Goal: Transaction & Acquisition: Purchase product/service

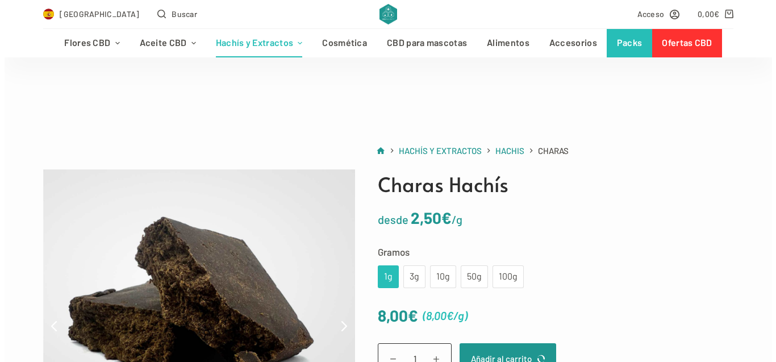
scroll to position [136, 0]
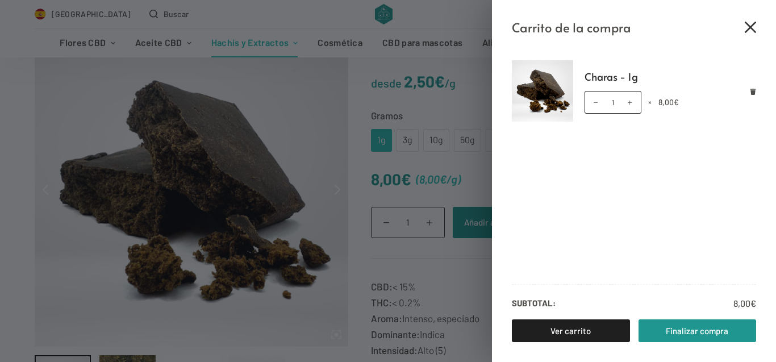
click at [746, 31] on icon "Cerrar el cajón del carrito" at bounding box center [750, 27] width 11 height 11
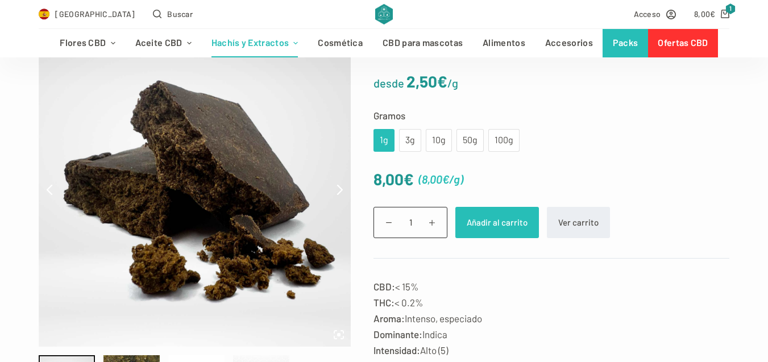
click at [478, 218] on button "Añadir al carrito" at bounding box center [497, 222] width 84 height 31
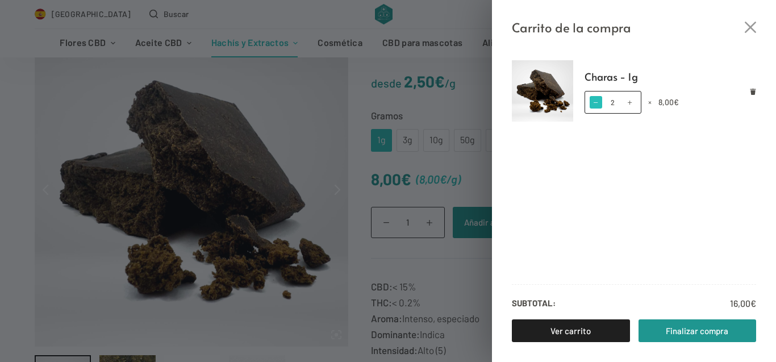
click at [598, 101] on span at bounding box center [596, 102] width 12 height 12
type input "1"
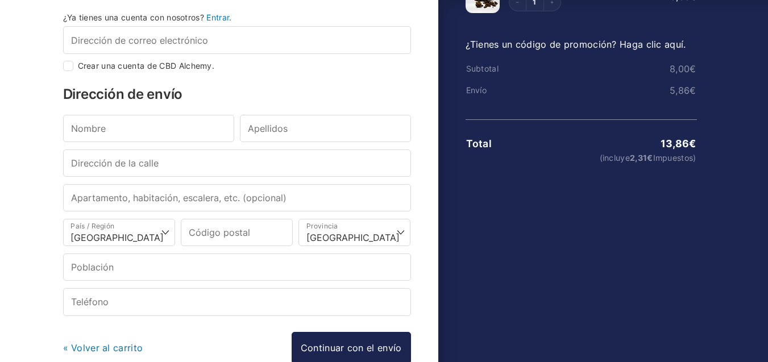
scroll to position [174, 0]
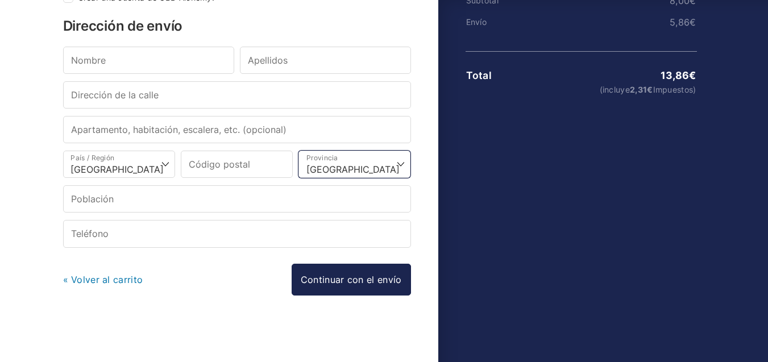
select select "BI"
click at [298, 151] on select "Elige una opción… [GEOGRAPHIC_DATA] [GEOGRAPHIC_DATA] [GEOGRAPHIC_DATA] [GEOGRA…" at bounding box center [354, 164] width 112 height 27
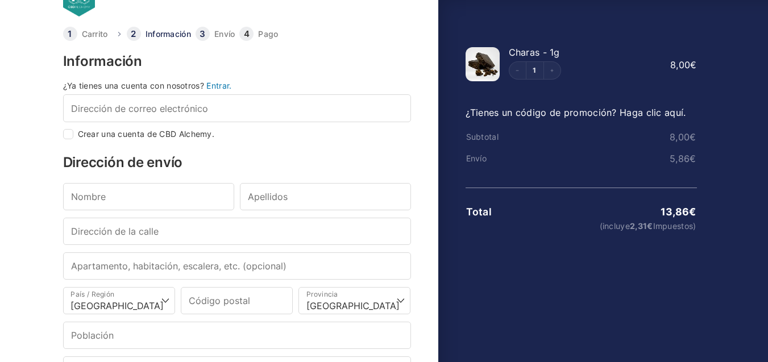
scroll to position [0, 0]
